Goal: Task Accomplishment & Management: Complete application form

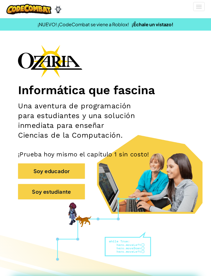
click at [72, 191] on button "Soy estudiante" at bounding box center [51, 191] width 67 height 15
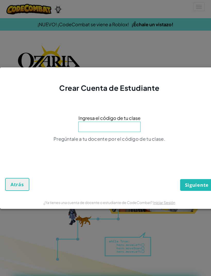
click at [126, 126] on input at bounding box center [109, 127] width 62 height 10
click at [199, 62] on div "Crear Cuenta de Estudiante Ingresa el código de tu clase Pregúntale a tu docent…" at bounding box center [105, 138] width 211 height 276
click at [15, 184] on span "Atrás" at bounding box center [17, 185] width 13 height 6
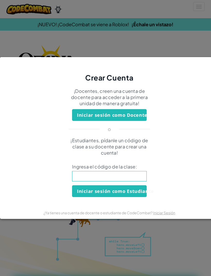
click at [184, 46] on div "Crear Cuenta ¡Docentes, creen una cuenta de docente para acceder a la primera u…" at bounding box center [105, 138] width 211 height 276
click at [149, 243] on div "Crear Cuenta ¡Docentes, creen una cuenta de docente para acceder a la primera u…" at bounding box center [105, 138] width 211 height 276
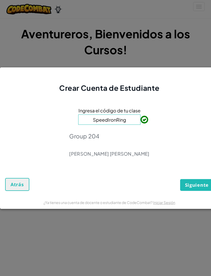
click at [197, 186] on span "Siguiente" at bounding box center [197, 185] width 24 height 6
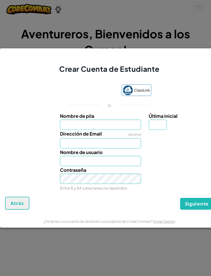
click at [111, 128] on input "Nombre de pila" at bounding box center [100, 125] width 81 height 10
type input "Ariet"
click at [111, 142] on input "Dirección de Email" at bounding box center [100, 143] width 81 height 10
type input "Ariet"
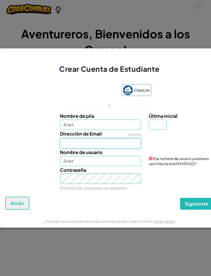
type input "al07136602@tecmilenio.mx"
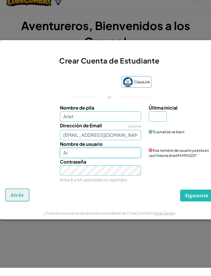
type input "A"
type input "D"
type input "Ariet"
click at [179, 157] on span "Ese nombre de usuario ya esta en uso! Intenta Ariet94490422?" at bounding box center [179, 161] width 60 height 10
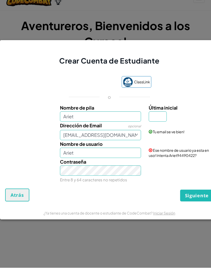
scroll to position [8, 0]
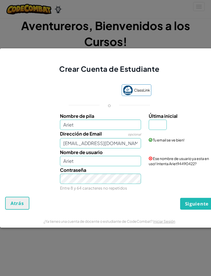
click at [181, 156] on div "Ese nombre de usuario ya esta en uso! Intenta Ariet94490422?" at bounding box center [180, 158] width 71 height 18
click at [182, 164] on span "Ese nombre de usuario ya esta en uso! Intenta Ariet94490422?" at bounding box center [179, 161] width 60 height 10
click at [180, 165] on span "Ese nombre de usuario ya esta en uso! Intenta Ariet94490422?" at bounding box center [179, 161] width 60 height 10
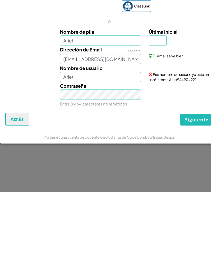
click at [193, 201] on span "Siguiente" at bounding box center [197, 204] width 24 height 6
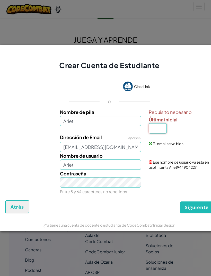
click at [162, 130] on input "Última inicial" at bounding box center [158, 128] width 18 height 10
type input "T"
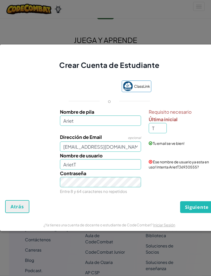
scroll to position [92, 0]
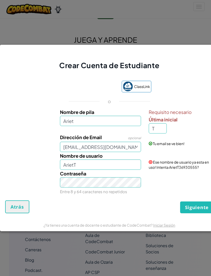
click at [204, 204] on button "Siguiente" at bounding box center [196, 208] width 33 height 12
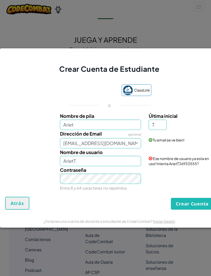
click at [145, 157] on div "Ese nombre de usuario ya esta en uso! Intenta ArietT36930555?" at bounding box center [180, 158] width 71 height 18
click at [169, 162] on span "Ese nombre de usuario ya esta en uso! Intenta ArietT36930555?" at bounding box center [179, 161] width 60 height 10
click at [189, 159] on span "Ese nombre de usuario ya esta en uso! Intenta ArietT36930555?" at bounding box center [179, 161] width 60 height 10
click at [113, 165] on input "ArietT" at bounding box center [100, 161] width 81 height 10
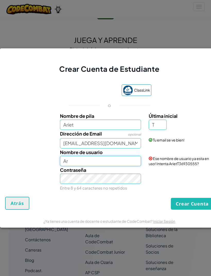
type input "A"
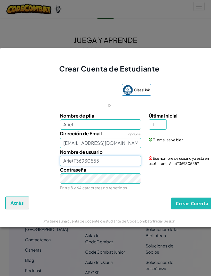
type input "ArietT36930555"
click at [200, 200] on button "Crear Cuenta" at bounding box center [192, 204] width 43 height 12
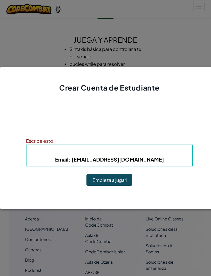
click at [128, 183] on button "¡Empieza a jugar!" at bounding box center [110, 180] width 46 height 12
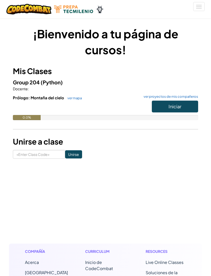
scroll to position [92, 0]
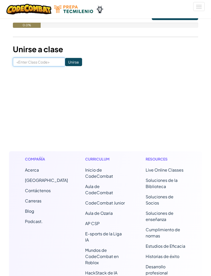
click at [22, 61] on input at bounding box center [39, 62] width 52 height 9
